Goal: Task Accomplishment & Management: Complete application form

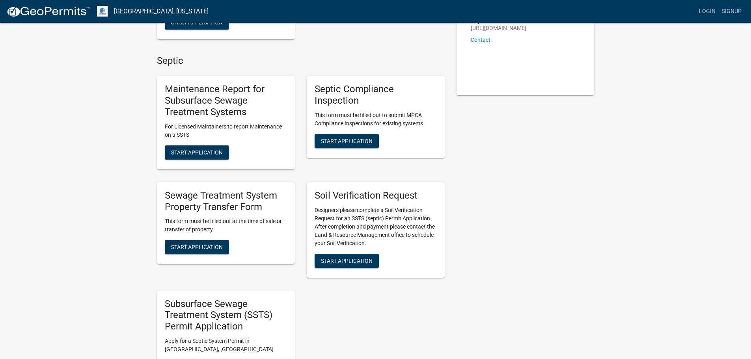
scroll to position [197, 0]
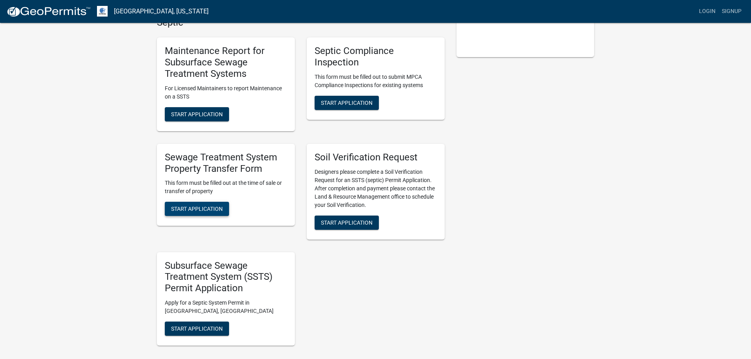
click at [203, 207] on span "Start Application" at bounding box center [197, 209] width 52 height 6
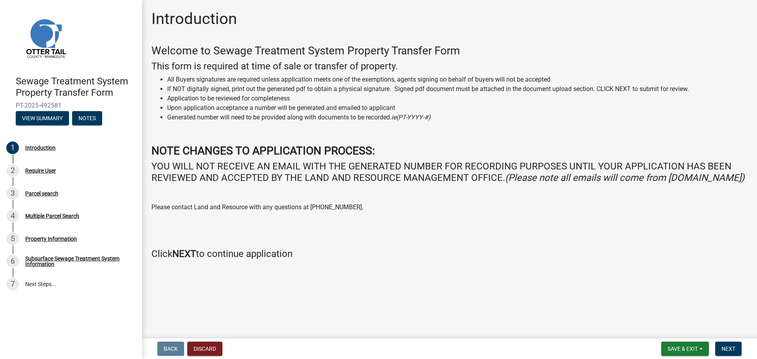
click at [386, 212] on div "Welcome to Sewage Treatment System Property Transfer Form This form is required…" at bounding box center [449, 152] width 596 height 216
click at [726, 344] on button "Next" at bounding box center [728, 349] width 26 height 14
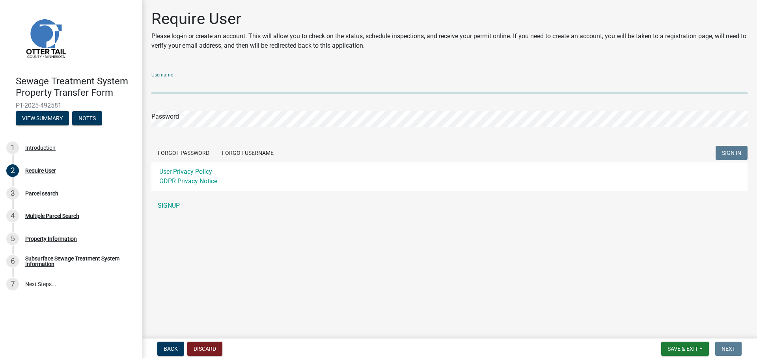
click at [253, 87] on input "Username" at bounding box center [449, 85] width 596 height 16
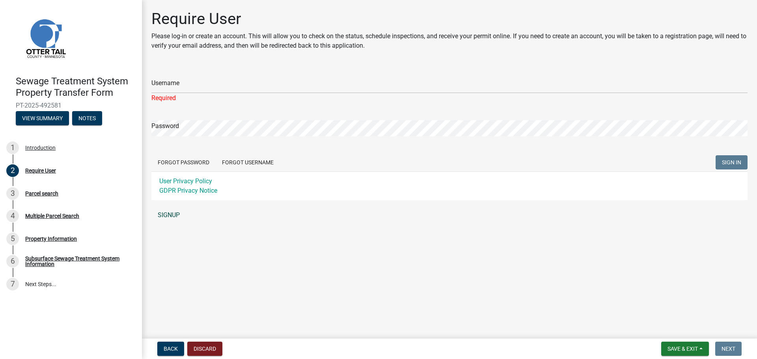
click at [160, 208] on link "SIGNUP" at bounding box center [449, 215] width 596 height 16
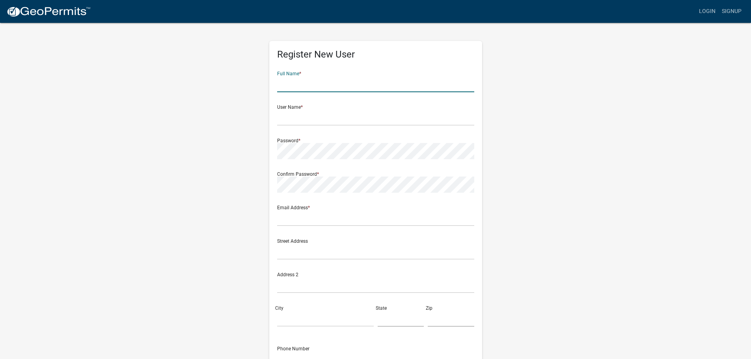
click at [324, 88] on input "text" at bounding box center [375, 84] width 197 height 16
type input "Ray Morris"
type input "ray.morris@bardylaw.com"
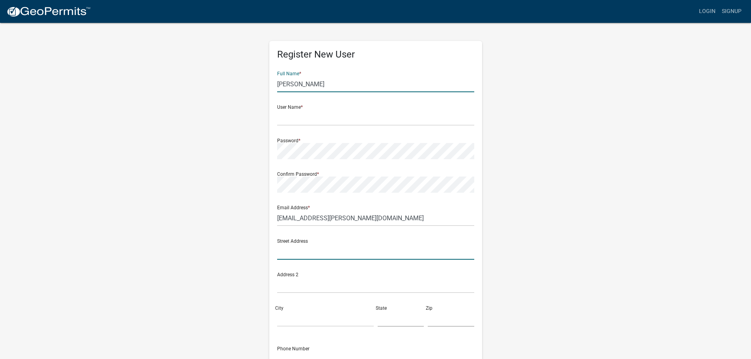
type input "15600 Wayzata Blvd Suite 308"
type input "Wayzata"
type input "Minnesota"
type input "55391"
type input "9524765995"
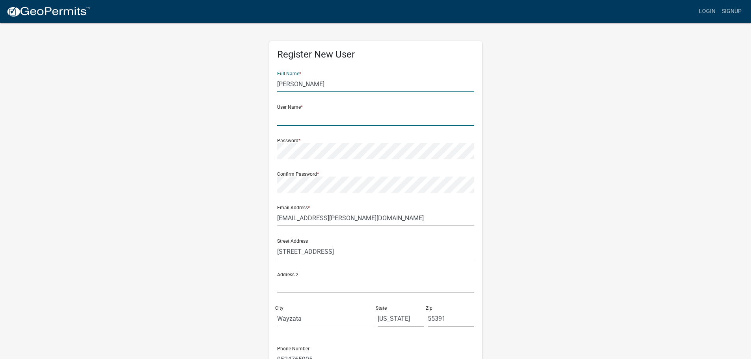
click at [333, 118] on input "text" at bounding box center [375, 118] width 197 height 16
type input "BardyLaw25"
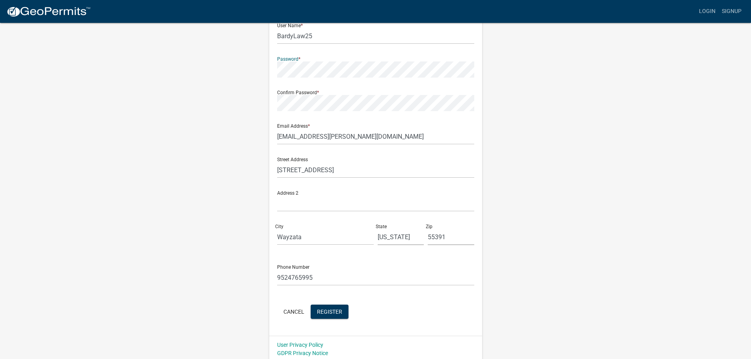
scroll to position [85, 0]
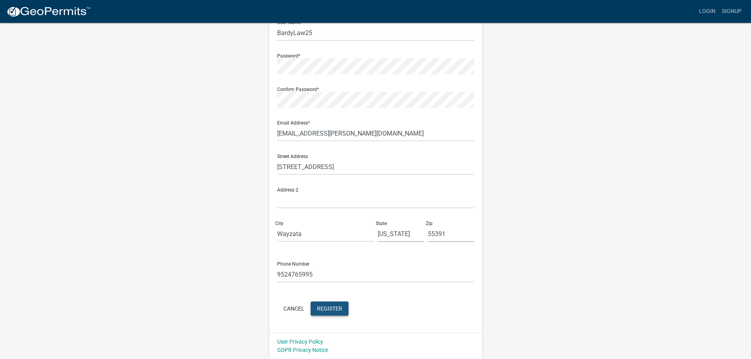
click at [319, 309] on span "Register" at bounding box center [329, 308] width 25 height 6
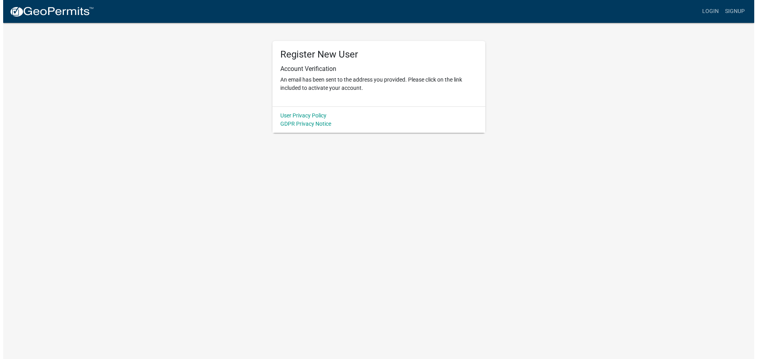
scroll to position [0, 0]
click at [708, 13] on link "Login" at bounding box center [713, 11] width 23 height 15
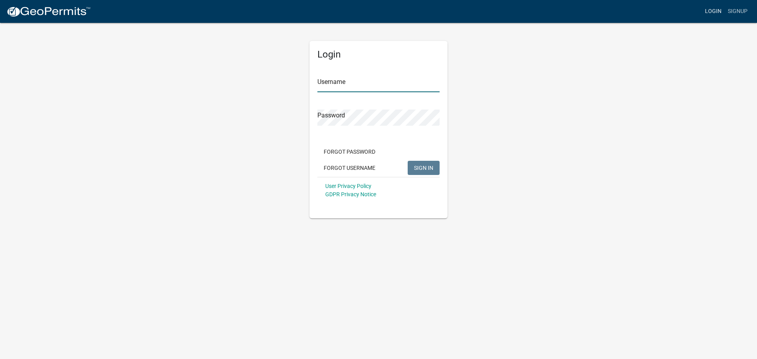
type input "BardyLaw25"
click at [429, 166] on span "SIGN IN" at bounding box center [423, 167] width 19 height 6
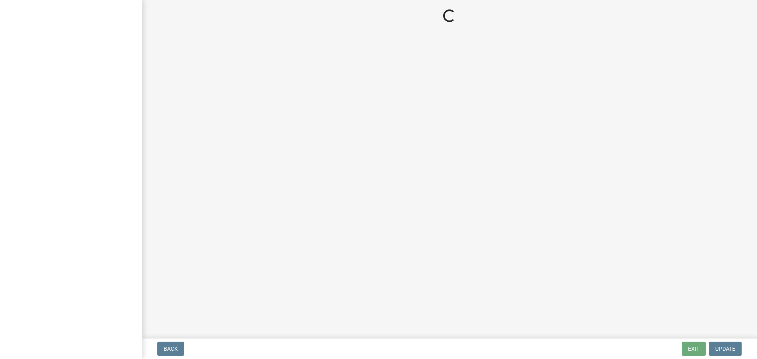
click at [268, 170] on main "Loading..." at bounding box center [449, 167] width 615 height 335
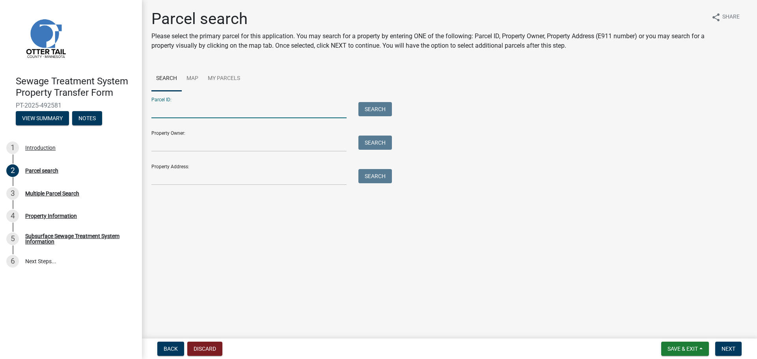
click at [254, 108] on input "Parcel ID:" at bounding box center [248, 110] width 195 height 16
type input "51000320237001"
click at [370, 105] on button "Search" at bounding box center [375, 109] width 34 height 14
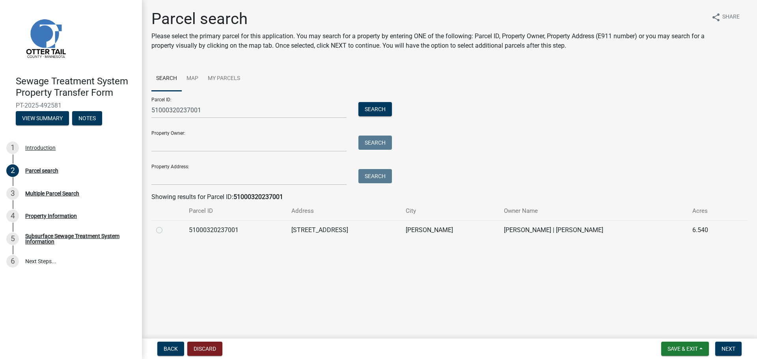
click at [166, 225] on label at bounding box center [166, 225] width 0 height 0
click at [166, 227] on input "radio" at bounding box center [168, 227] width 5 height 5
radio input "true"
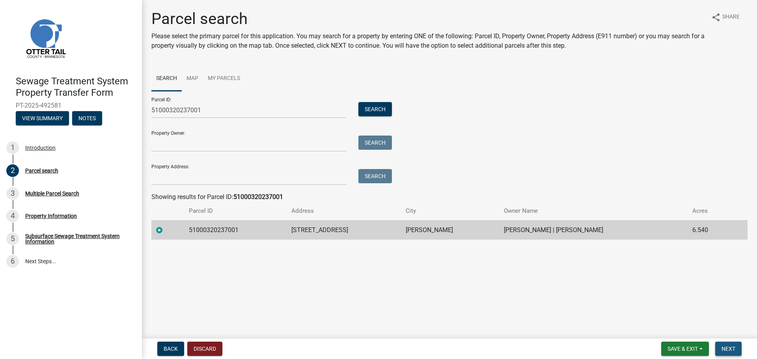
click at [727, 344] on button "Next" at bounding box center [728, 349] width 26 height 14
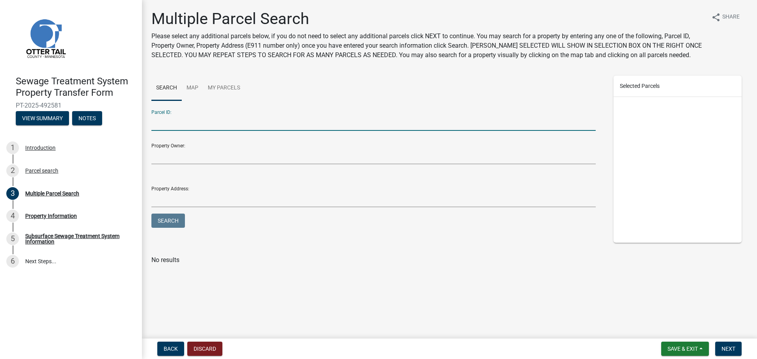
click at [176, 128] on input "Parcel ID:" at bounding box center [373, 123] width 444 height 16
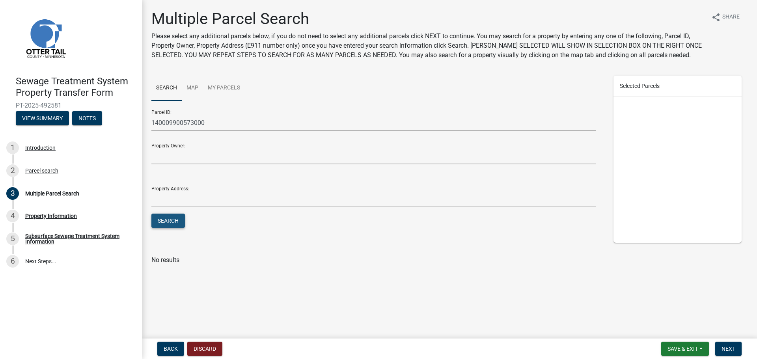
click at [162, 223] on button "Search" at bounding box center [168, 221] width 34 height 14
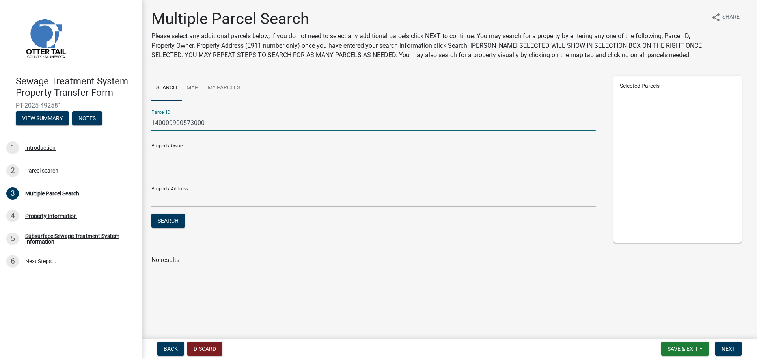
drag, startPoint x: 207, startPoint y: 121, endPoint x: 135, endPoint y: 117, distance: 72.7
click at [135, 117] on div "Sewage Treatment System Property Transfer Form PT-2025-492581 View Summary Note…" at bounding box center [378, 179] width 757 height 359
type input "14000990575000"
click at [154, 220] on button "Search" at bounding box center [168, 221] width 34 height 14
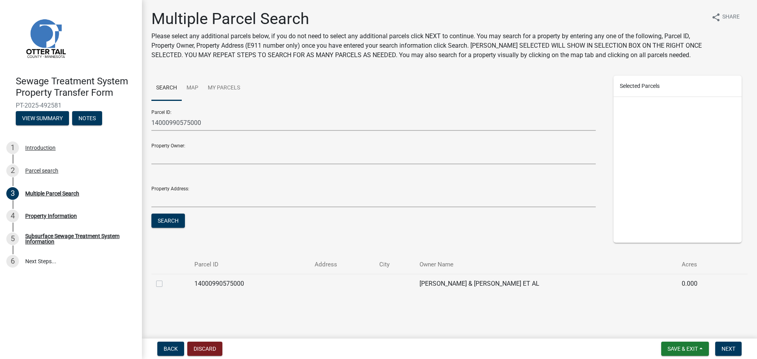
click at [166, 279] on label at bounding box center [166, 279] width 0 height 0
click at [166, 284] on input "checkbox" at bounding box center [168, 281] width 5 height 5
checkbox input "true"
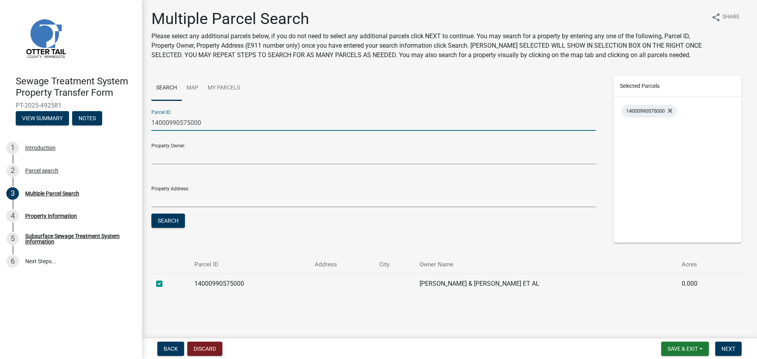
drag, startPoint x: 251, startPoint y: 119, endPoint x: 126, endPoint y: 126, distance: 124.7
click at [128, 119] on div "Sewage Treatment System Property Transfer Form PT-2025-492581 View Summary Note…" at bounding box center [378, 179] width 757 height 359
type input "14000990573000"
click at [177, 222] on button "Search" at bounding box center [168, 221] width 34 height 14
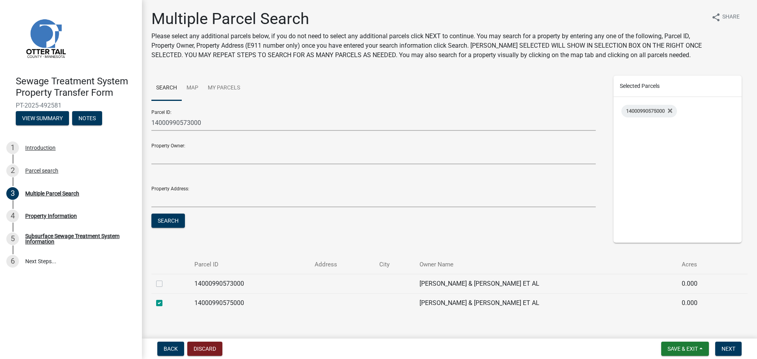
click at [166, 279] on label at bounding box center [166, 279] width 0 height 0
click at [166, 284] on input "checkbox" at bounding box center [168, 281] width 5 height 5
checkbox input "true"
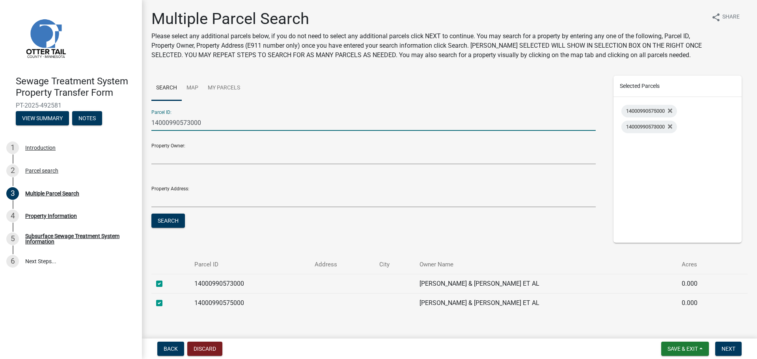
drag, startPoint x: 218, startPoint y: 121, endPoint x: 115, endPoint y: 125, distance: 103.4
click at [115, 125] on div "Sewage Treatment System Property Transfer Form PT-2025-492581 View Summary Note…" at bounding box center [378, 179] width 757 height 359
type input "14000990576000"
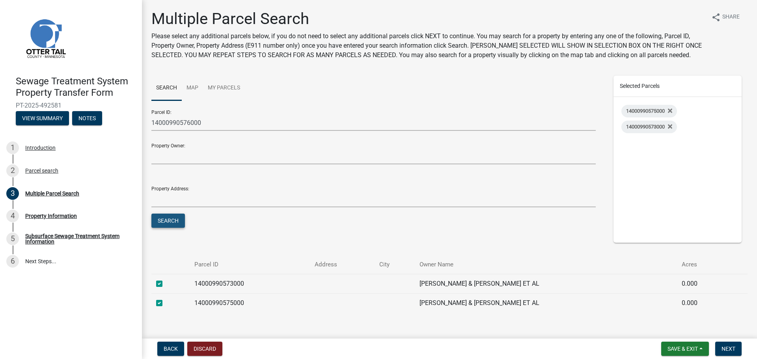
click at [170, 219] on button "Search" at bounding box center [168, 221] width 34 height 14
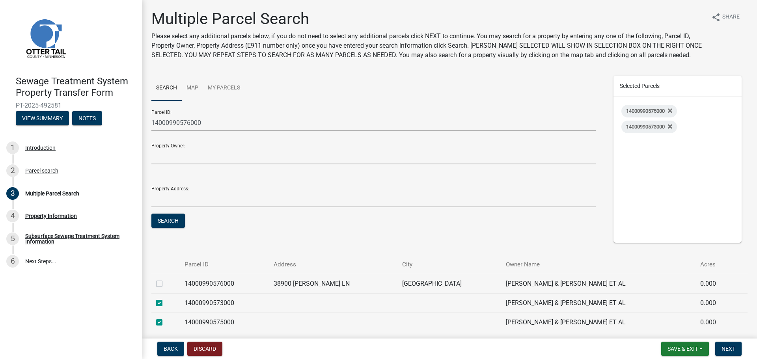
click at [166, 279] on label at bounding box center [166, 279] width 0 height 0
click at [166, 281] on input "checkbox" at bounding box center [168, 281] width 5 height 5
checkbox input "true"
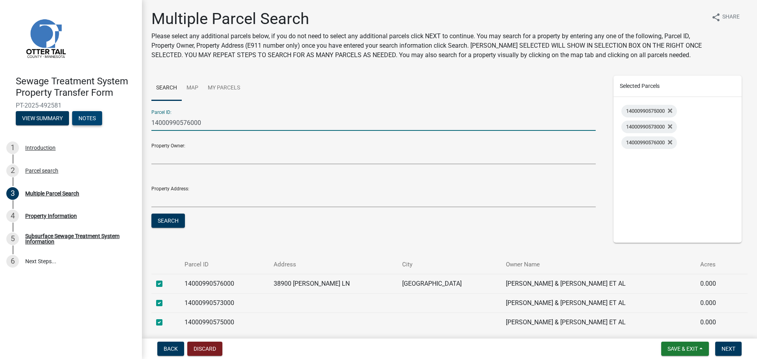
drag, startPoint x: 267, startPoint y: 127, endPoint x: 101, endPoint y: 112, distance: 166.6
click at [101, 112] on div "Sewage Treatment System Property Transfer Form PT-2025-492581 View Summary Note…" at bounding box center [378, 179] width 757 height 359
type input "51000320237001"
click at [169, 218] on button "Search" at bounding box center [168, 221] width 34 height 14
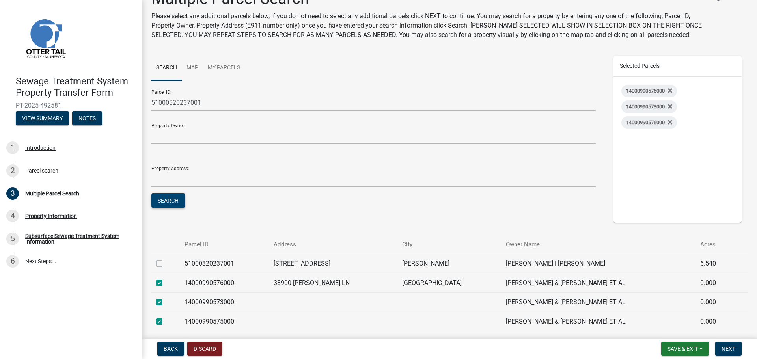
scroll to position [39, 0]
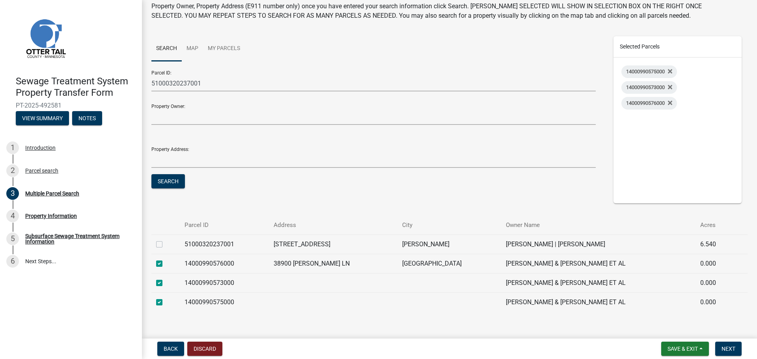
click at [166, 240] on label at bounding box center [166, 240] width 0 height 0
click at [166, 242] on input "checkbox" at bounding box center [168, 242] width 5 height 5
checkbox input "true"
click at [730, 343] on button "Next" at bounding box center [728, 349] width 26 height 14
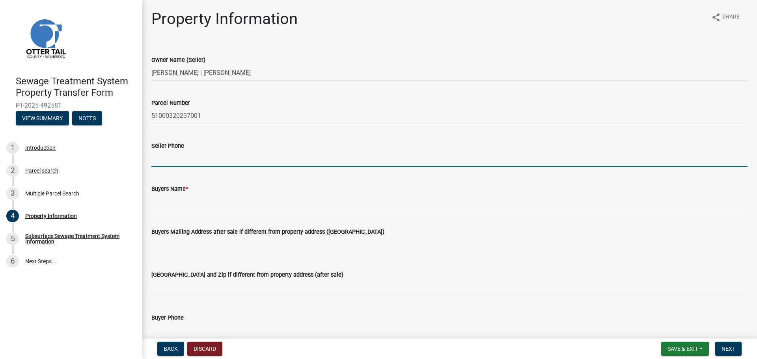
click at [306, 157] on input "Seller Phone" at bounding box center [449, 159] width 596 height 16
click at [254, 162] on input "Seller Phone" at bounding box center [449, 159] width 596 height 16
type input "[PHONE_NUMBER]"
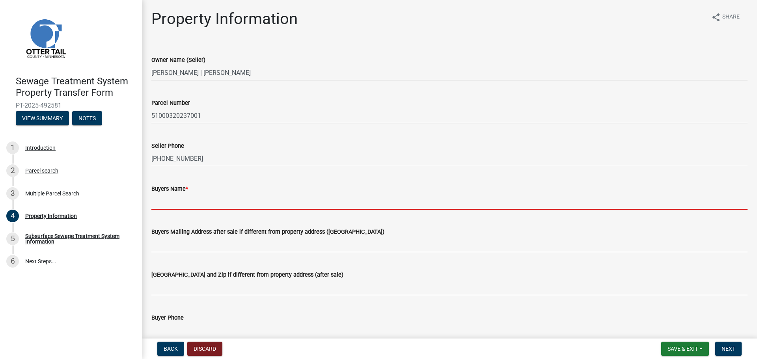
click at [236, 205] on input "Buyers Name *" at bounding box center [449, 202] width 596 height 16
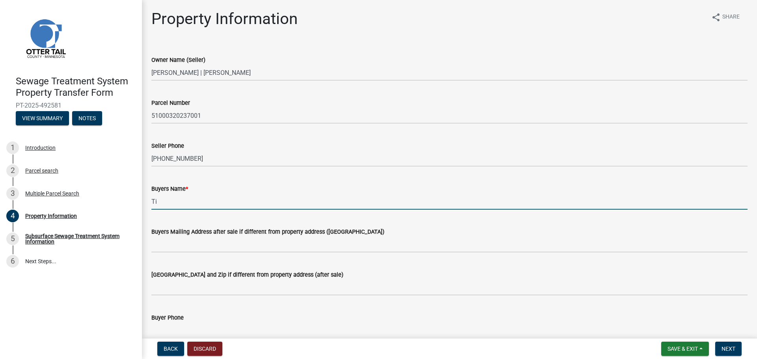
type input "T"
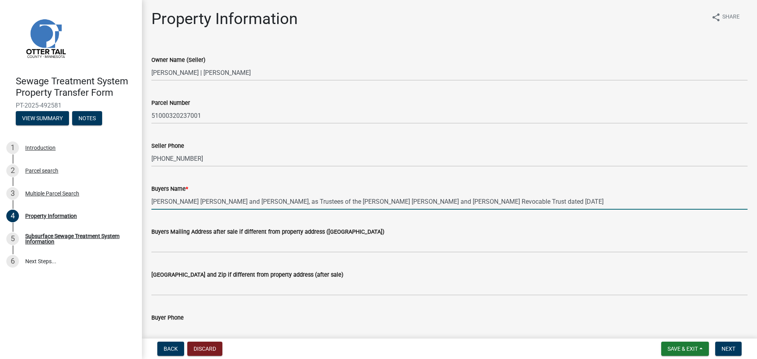
type input "[PERSON_NAME] [PERSON_NAME] and [PERSON_NAME], as Trustees of the [PERSON_NAME]…"
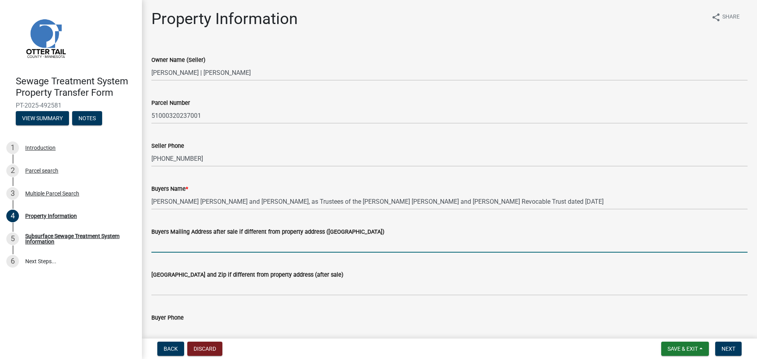
click at [244, 248] on input "Buyers Mailing Address after sale if different from property address ([GEOGRAPH…" at bounding box center [449, 244] width 596 height 16
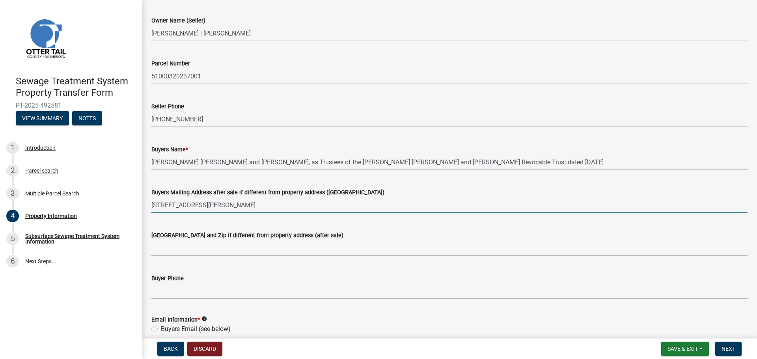
scroll to position [79, 0]
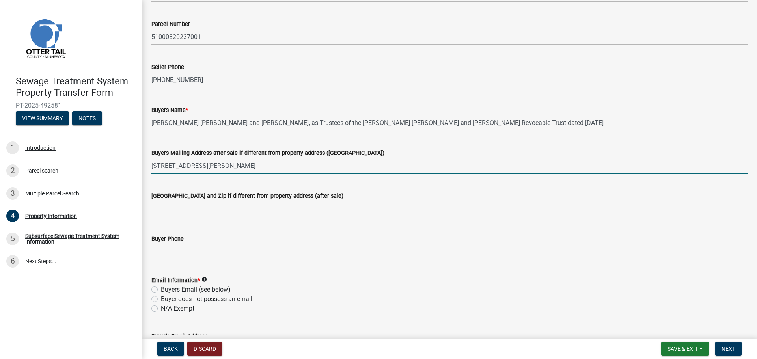
type input "[STREET_ADDRESS][PERSON_NAME]"
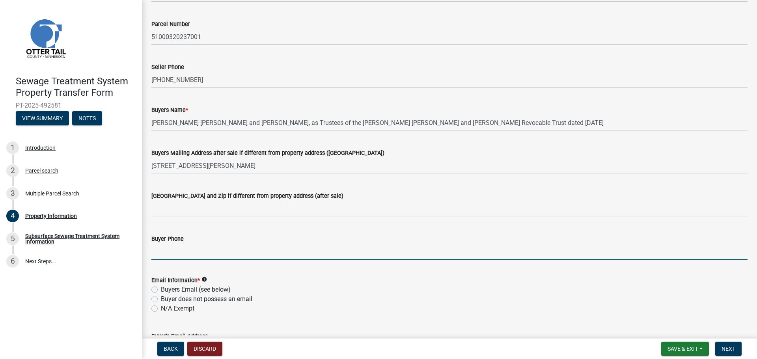
click at [354, 246] on input "Buyer Phone" at bounding box center [449, 252] width 596 height 16
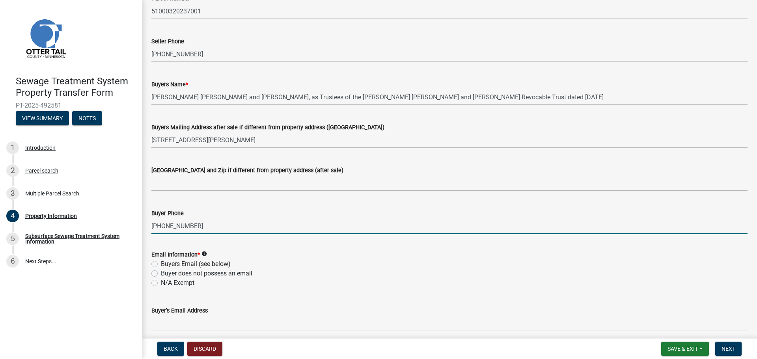
scroll to position [118, 0]
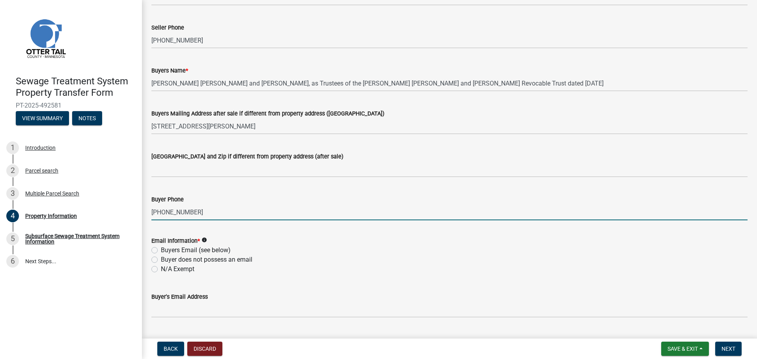
type input "[PHONE_NUMBER]"
click at [161, 251] on label "Buyers Email (see below)" at bounding box center [196, 250] width 70 height 9
click at [161, 251] on input "Buyers Email (see below)" at bounding box center [163, 248] width 5 height 5
radio input "true"
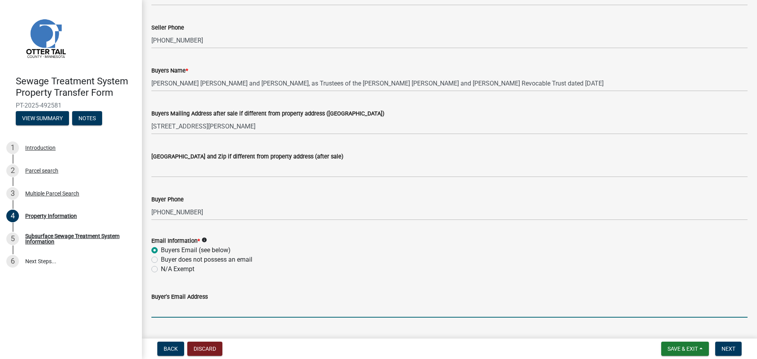
click at [176, 313] on input "Buyer's Email Address" at bounding box center [449, 310] width 596 height 16
type input "p"
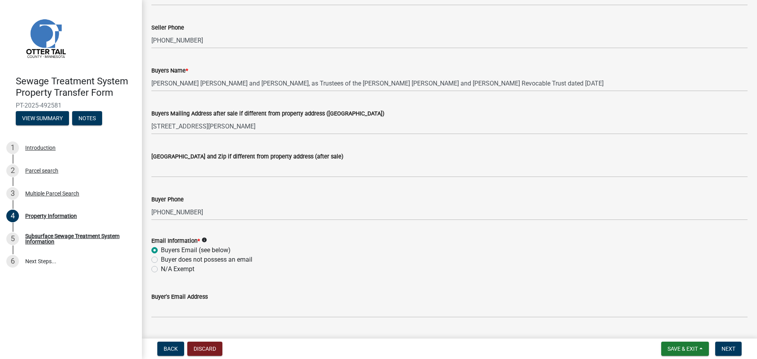
click at [161, 270] on label "N/A Exempt" at bounding box center [178, 268] width 34 height 9
click at [161, 270] on input "N/A Exempt" at bounding box center [163, 266] width 5 height 5
radio input "true"
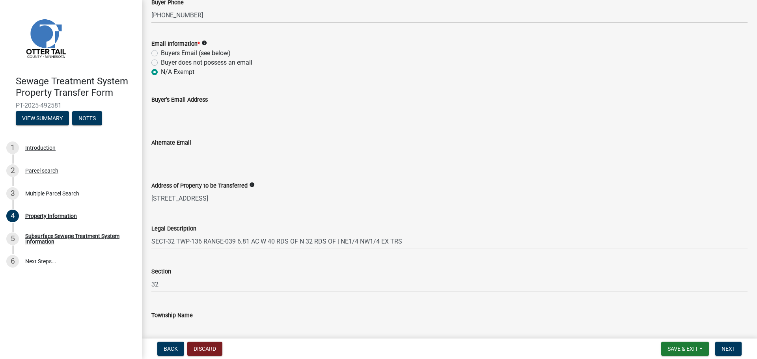
scroll to position [353, 0]
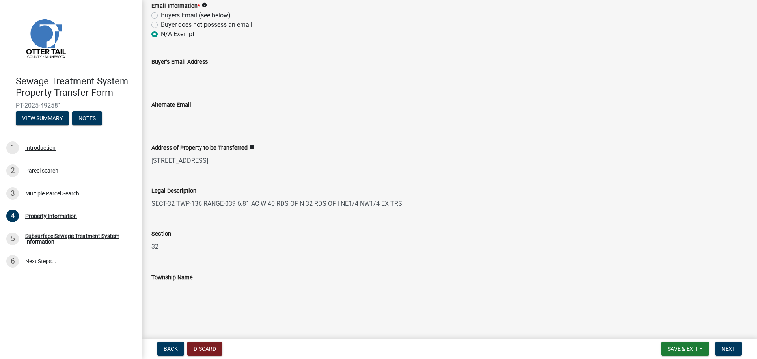
click at [263, 291] on input "Township Name" at bounding box center [449, 290] width 596 height 16
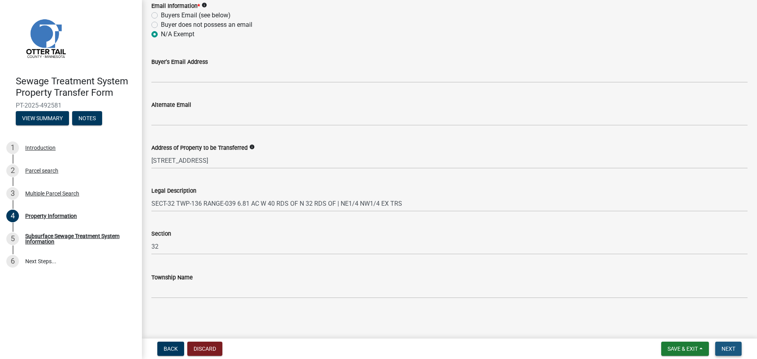
click at [719, 348] on button "Next" at bounding box center [728, 349] width 26 height 14
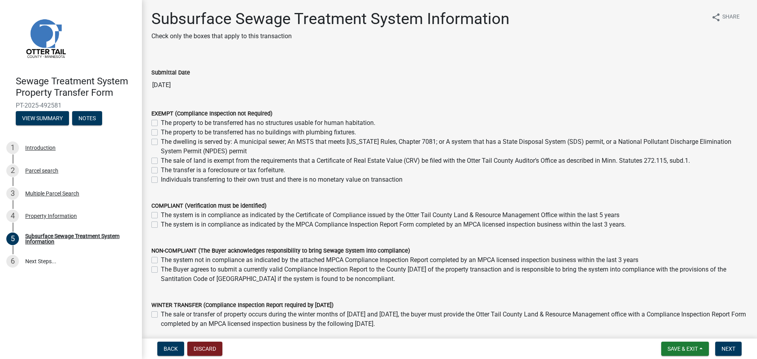
click at [161, 180] on label "Individuals transferring to their own trust and there is no monetary value on t…" at bounding box center [282, 179] width 242 height 9
click at [161, 180] on input "Individuals transferring to their own trust and there is no monetary value on t…" at bounding box center [163, 177] width 5 height 5
checkbox input "true"
checkbox input "false"
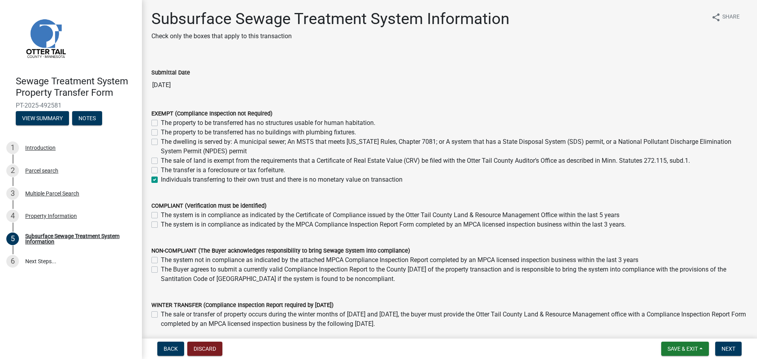
checkbox input "false"
checkbox input "true"
click at [161, 216] on label "The system is in compliance as indicated by the Certificate of Compliance issue…" at bounding box center [390, 214] width 458 height 9
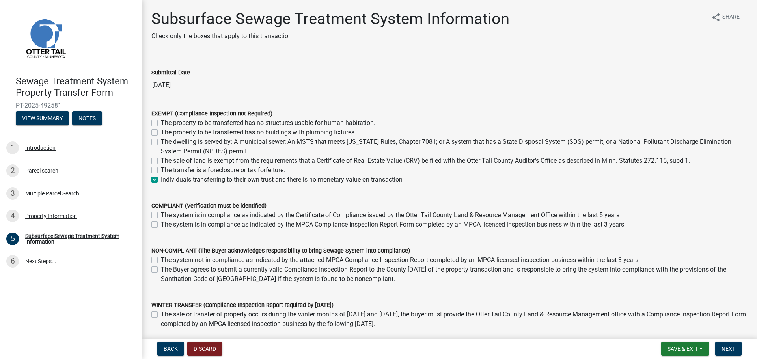
click at [161, 216] on input "The system is in compliance as indicated by the Certificate of Compliance issue…" at bounding box center [163, 212] width 5 height 5
checkbox input "true"
checkbox input "false"
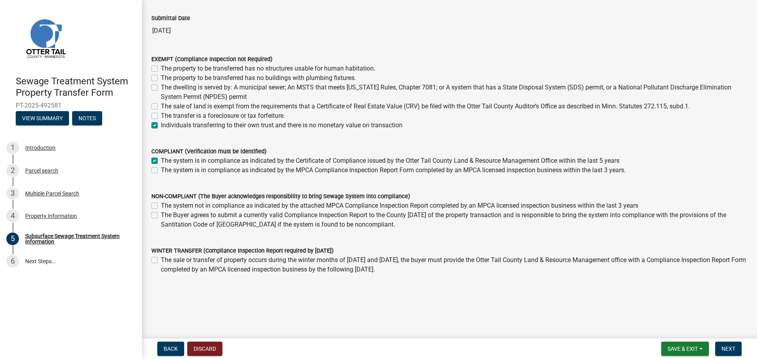
scroll to position [56, 0]
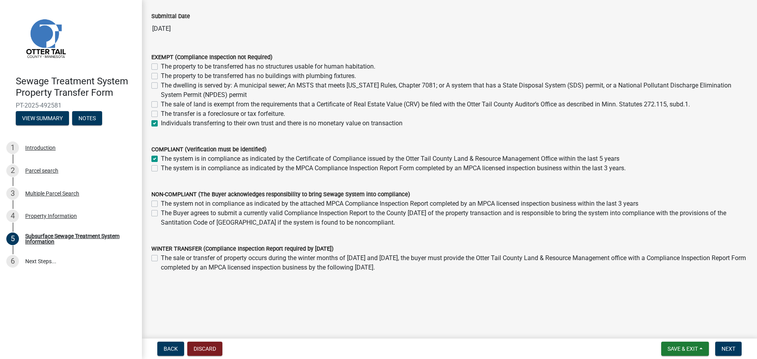
drag, startPoint x: 166, startPoint y: 131, endPoint x: 153, endPoint y: 139, distance: 15.2
click at [153, 139] on form "COMPLIANT (Verification must be identified) The system is in compliance as indi…" at bounding box center [449, 154] width 596 height 38
click at [161, 159] on label "The system is in compliance as indicated by the Certificate of Compliance issue…" at bounding box center [390, 158] width 458 height 9
click at [161, 159] on input "The system is in compliance as indicated by the Certificate of Compliance issue…" at bounding box center [163, 156] width 5 height 5
checkbox input "false"
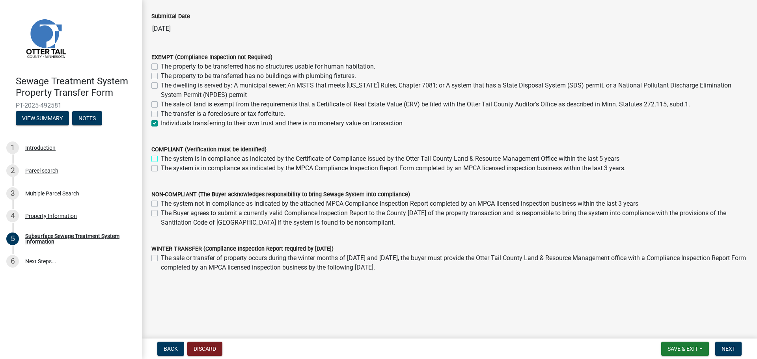
checkbox input "false"
click at [726, 353] on button "Next" at bounding box center [728, 349] width 26 height 14
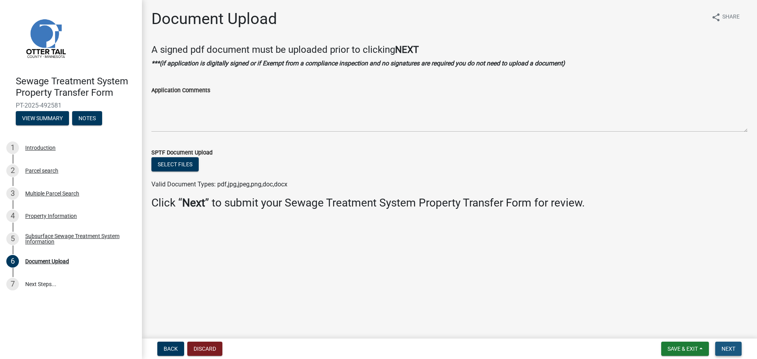
click at [727, 346] on span "Next" at bounding box center [728, 349] width 14 height 6
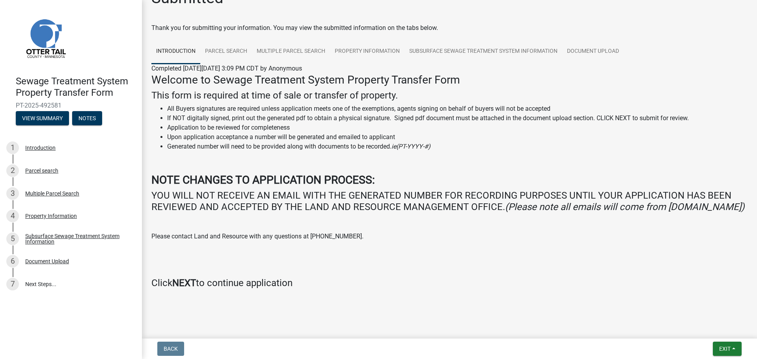
scroll to position [32, 0]
click at [179, 283] on strong "NEXT" at bounding box center [184, 282] width 24 height 11
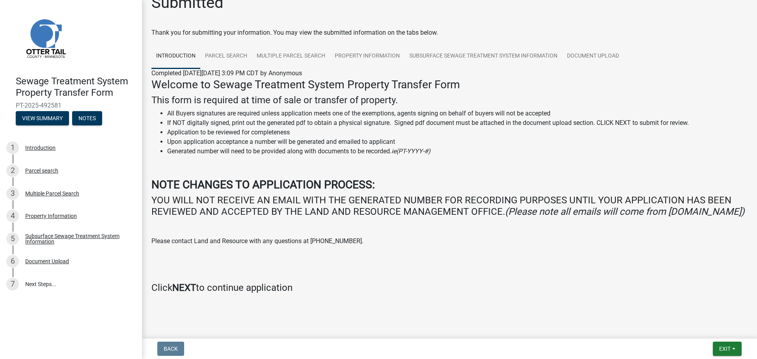
scroll to position [0, 0]
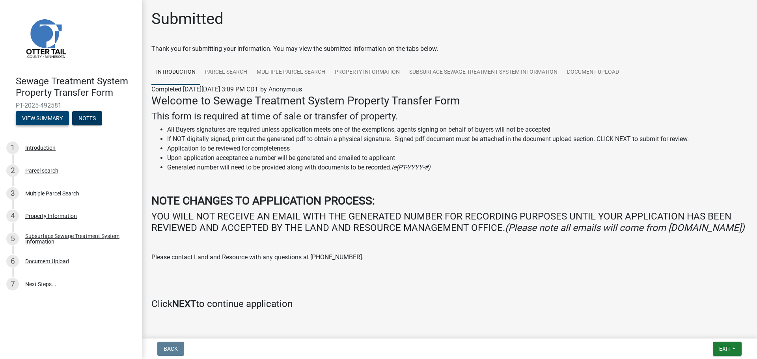
click at [22, 117] on button "View Summary" at bounding box center [42, 118] width 53 height 14
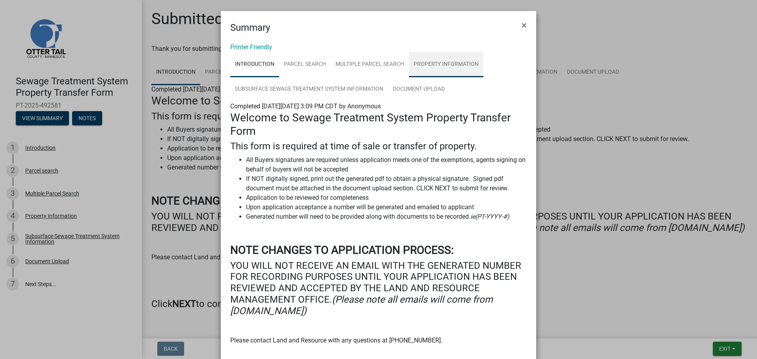
click at [419, 69] on link "Property Information" at bounding box center [446, 64] width 74 height 25
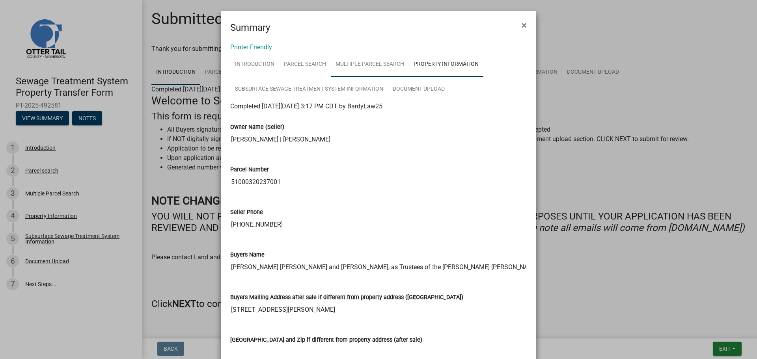
click at [387, 66] on link "Multiple Parcel Search" at bounding box center [370, 64] width 78 height 25
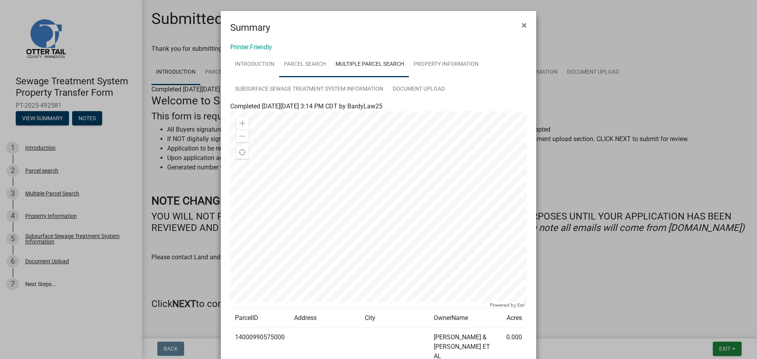
click at [307, 60] on link "Parcel search" at bounding box center [305, 64] width 52 height 25
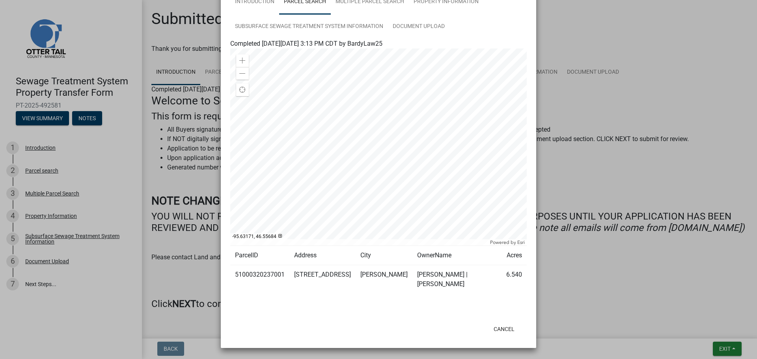
scroll to position [23, 0]
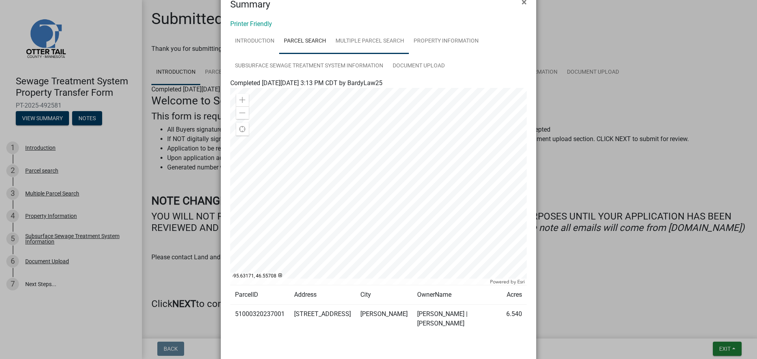
click at [355, 38] on link "Multiple Parcel Search" at bounding box center [370, 41] width 78 height 25
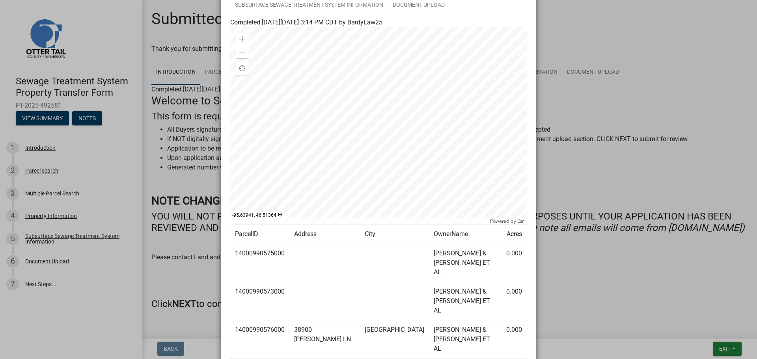
scroll to position [0, 0]
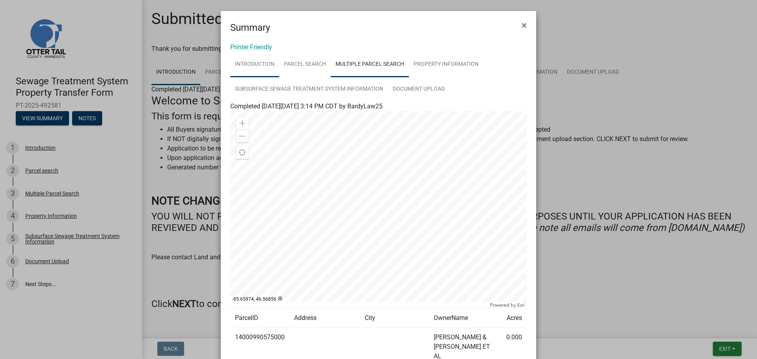
click at [262, 68] on link "Introduction" at bounding box center [254, 64] width 49 height 25
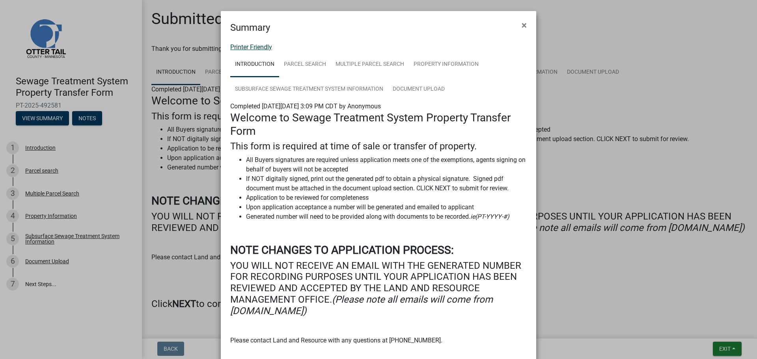
click at [260, 49] on link "Printer Friendly" at bounding box center [251, 46] width 42 height 7
